Goal: Use online tool/utility: Utilize a website feature to perform a specific function

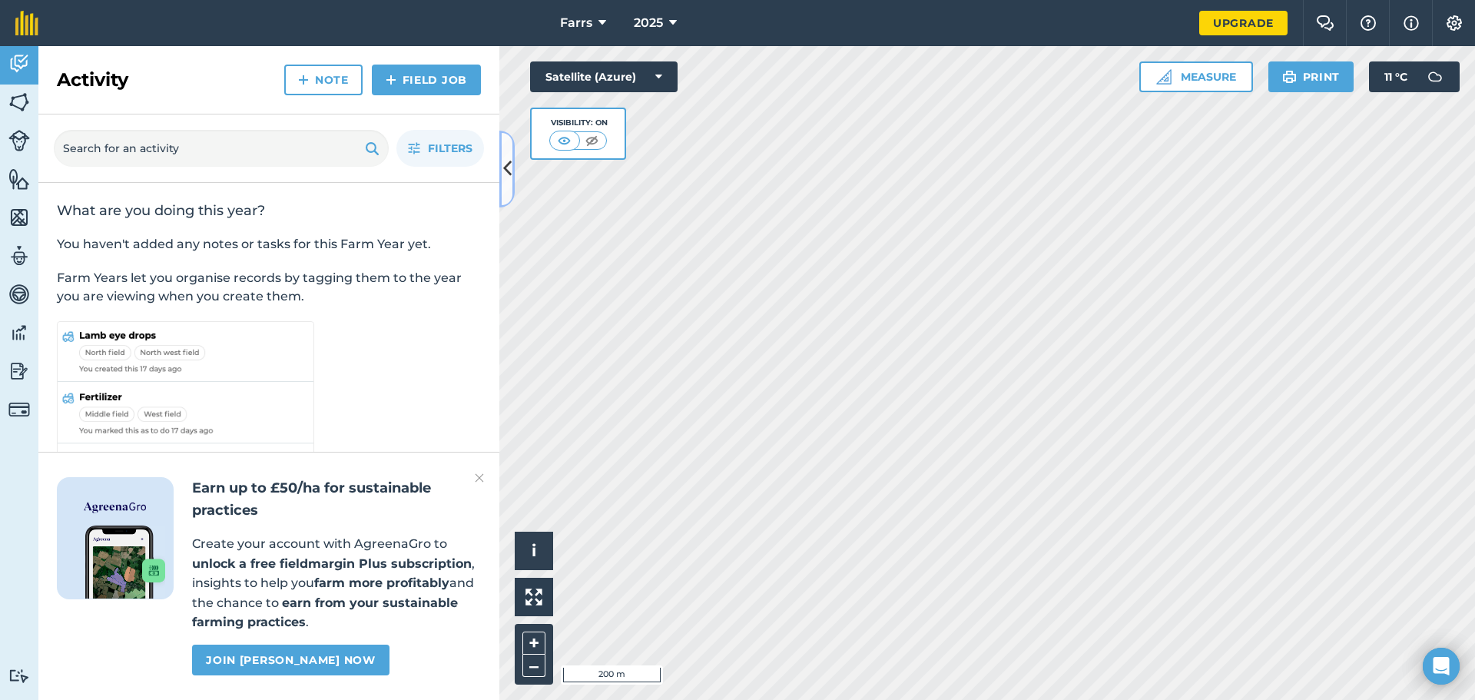
click at [509, 168] on icon at bounding box center [507, 168] width 8 height 27
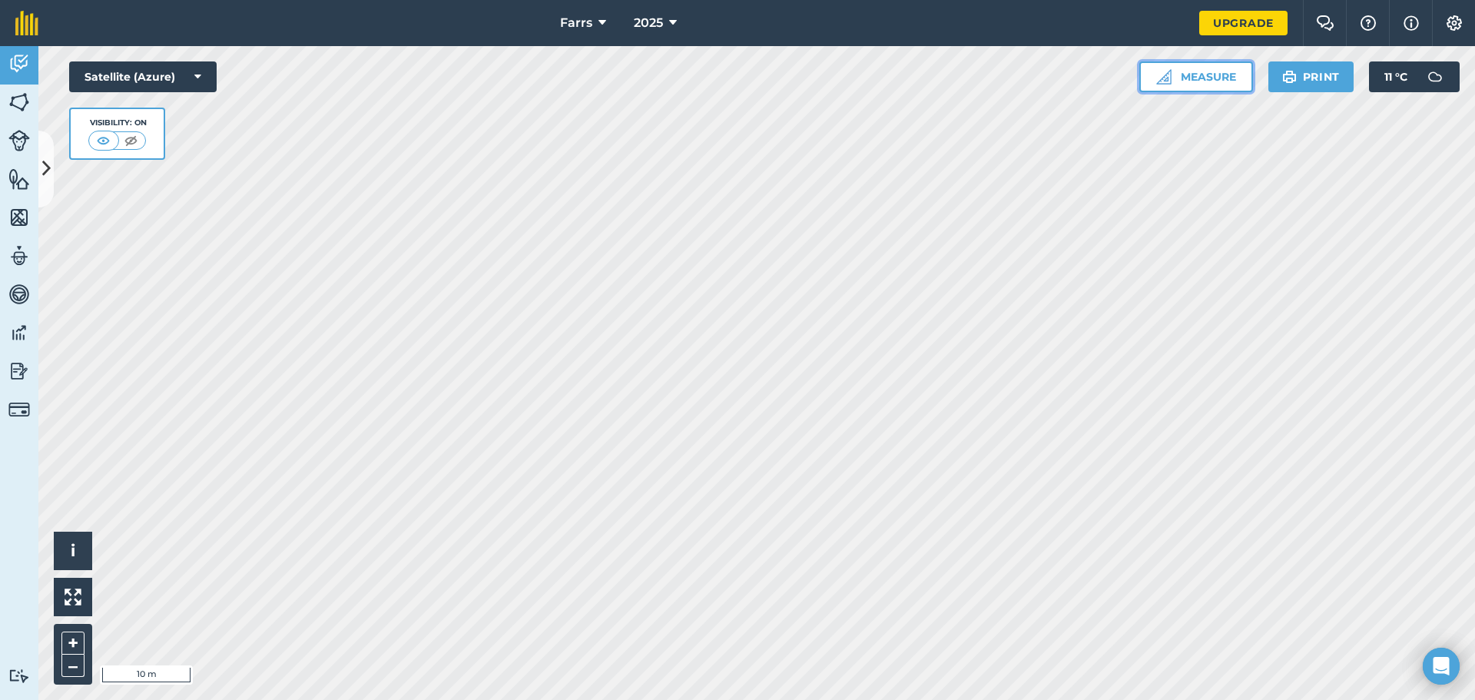
click at [1183, 73] on button "Measure" at bounding box center [1196, 76] width 114 height 31
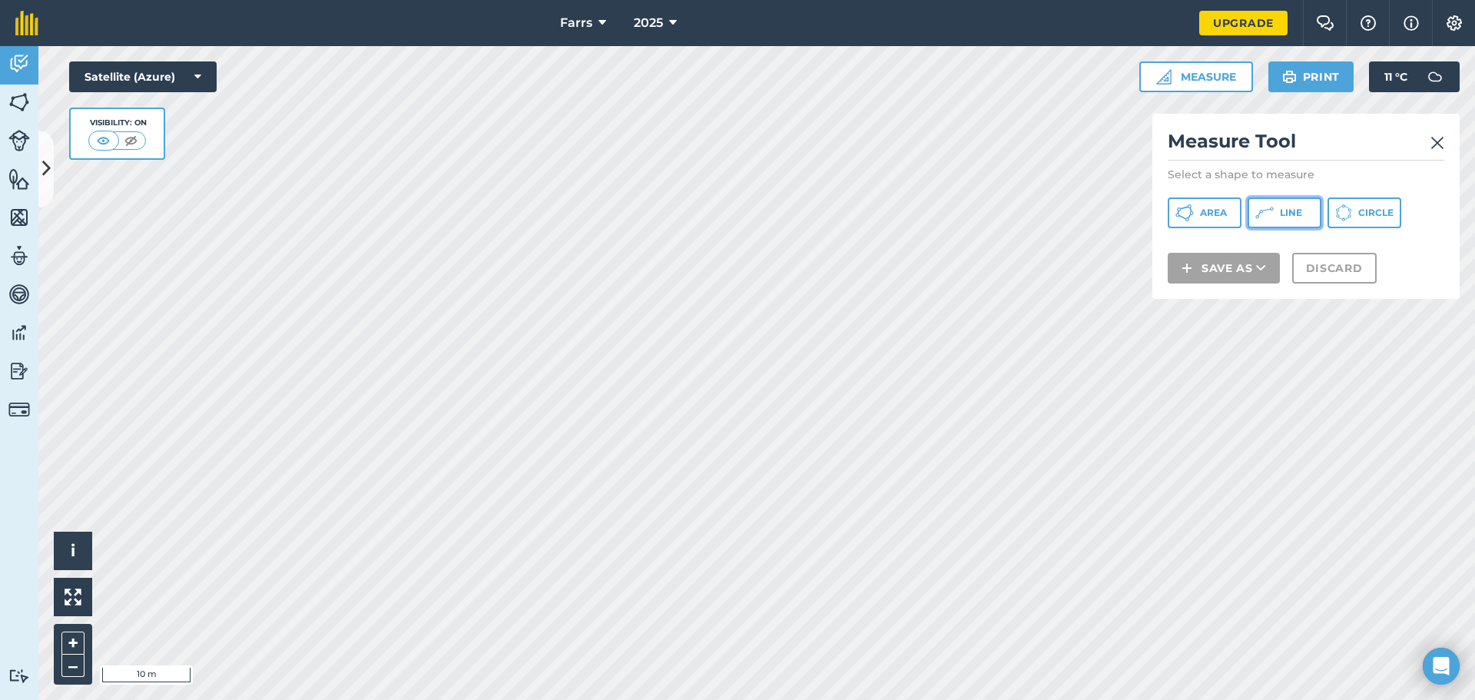
click at [1183, 210] on icon at bounding box center [1266, 209] width 8 height 3
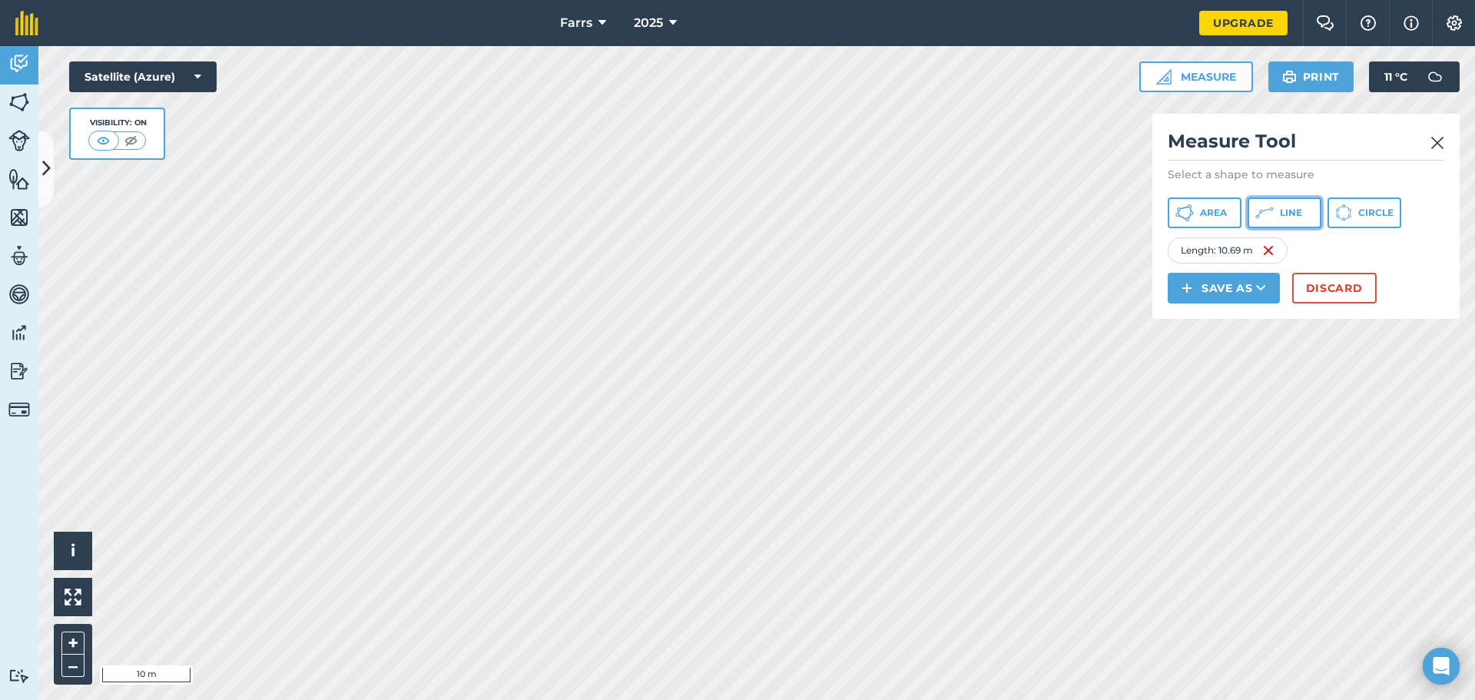
click at [1183, 215] on span "Line" at bounding box center [1291, 213] width 22 height 12
click at [1183, 216] on span "Area" at bounding box center [1213, 213] width 27 height 12
click at [1183, 140] on img at bounding box center [1437, 143] width 14 height 18
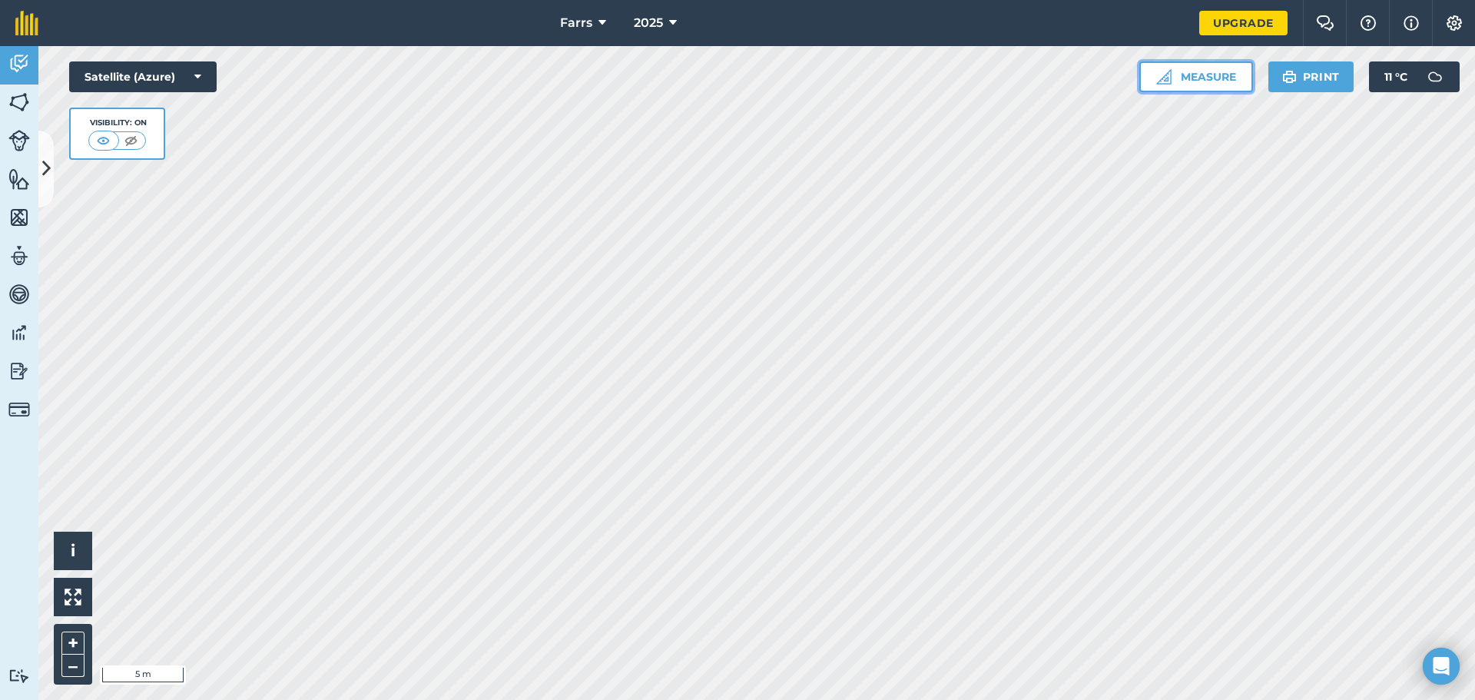
click at [1178, 67] on button "Measure" at bounding box center [1196, 76] width 114 height 31
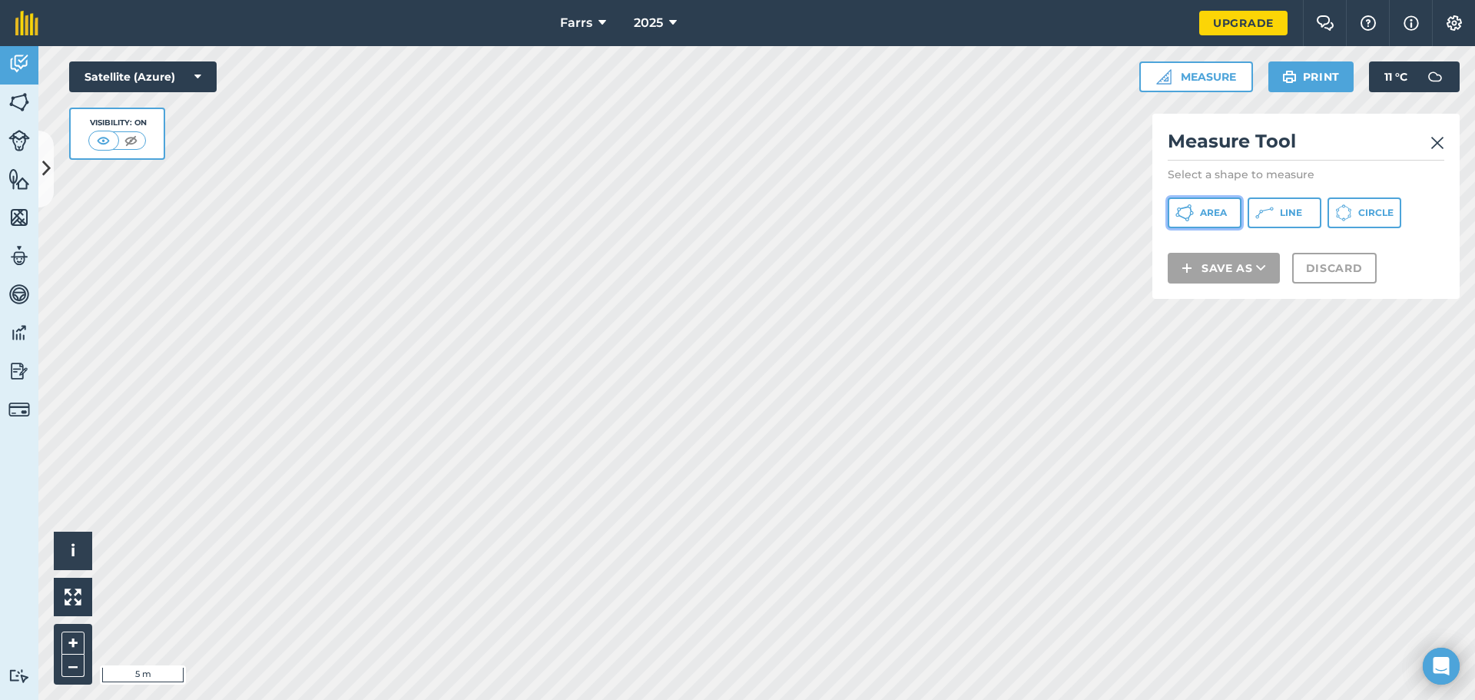
click at [1183, 210] on span "Area" at bounding box center [1213, 213] width 27 height 12
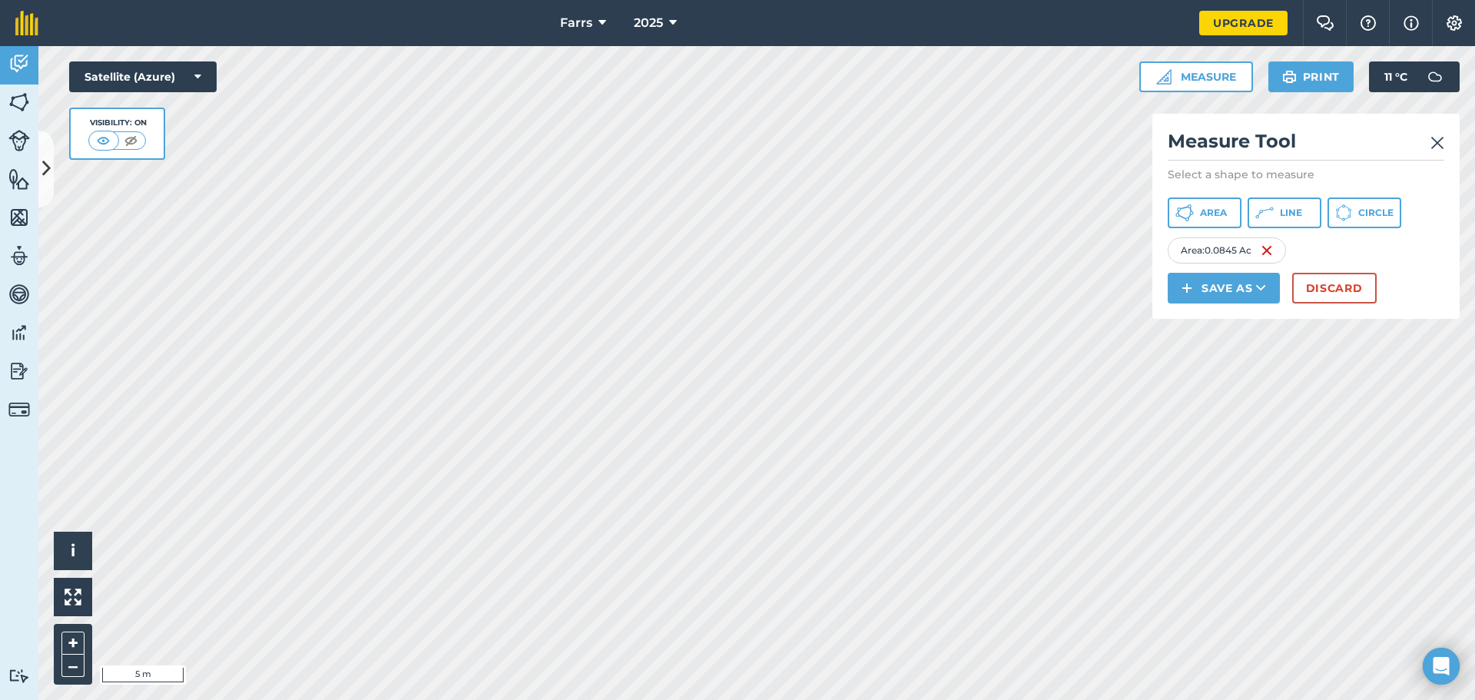
click at [1183, 147] on img at bounding box center [1437, 143] width 14 height 18
